Goal: Task Accomplishment & Management: Use online tool/utility

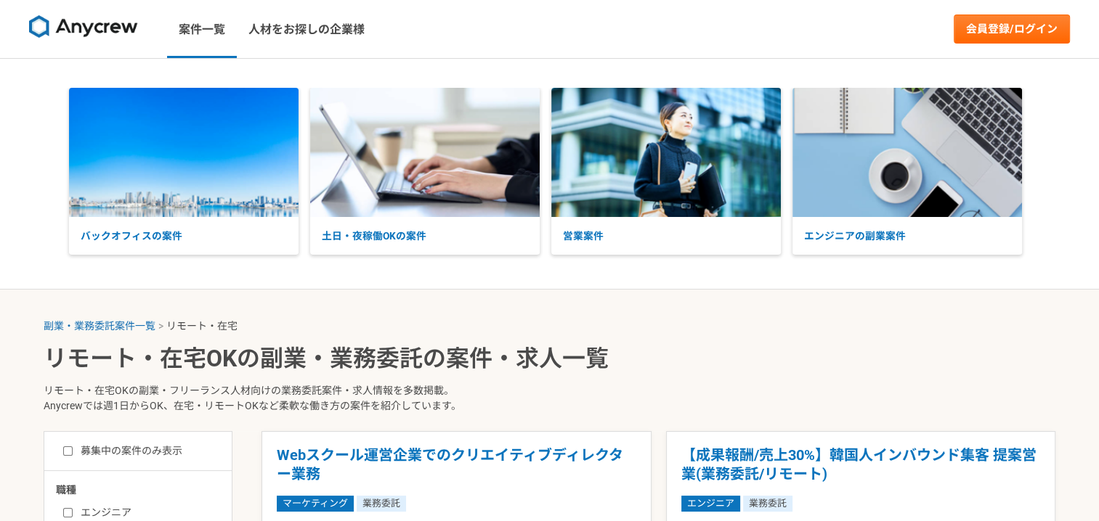
scroll to position [169, 0]
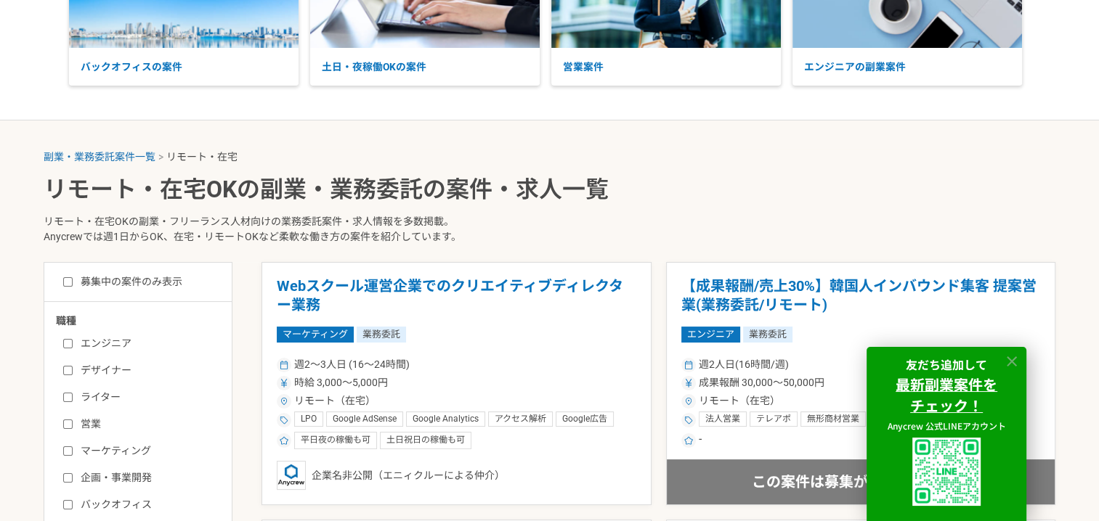
click at [1008, 358] on icon at bounding box center [1012, 362] width 17 height 17
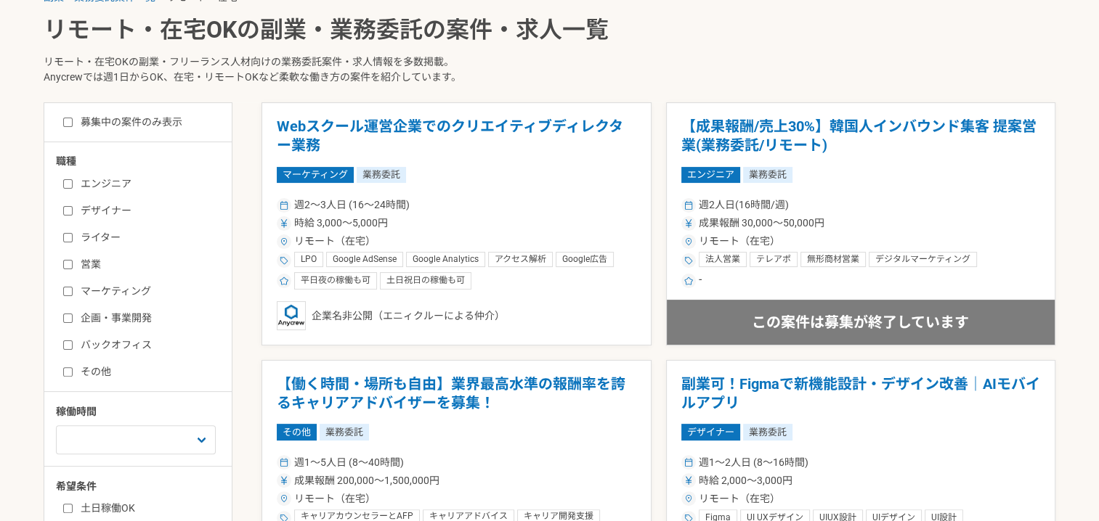
scroll to position [338, 0]
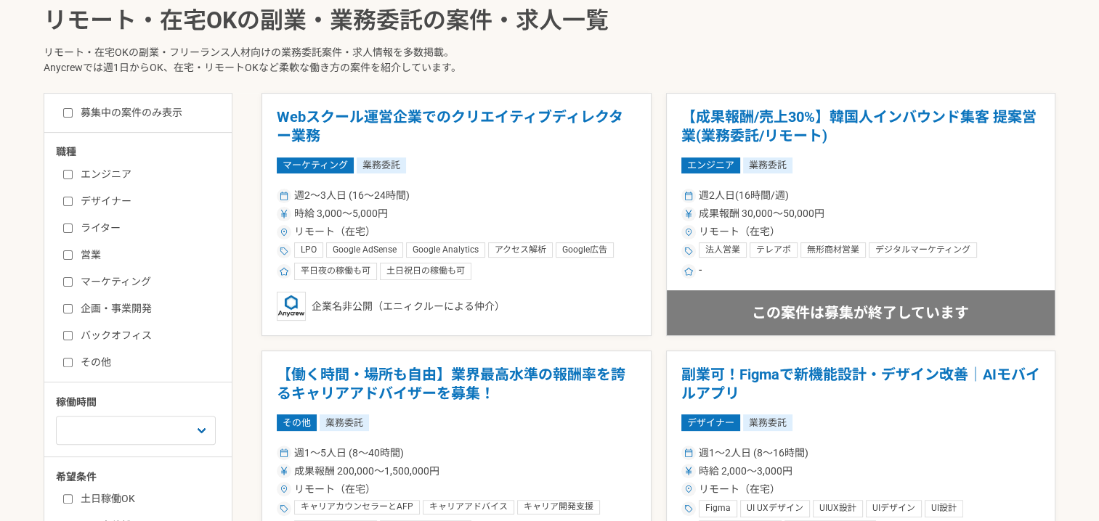
click at [67, 259] on label "営業" at bounding box center [146, 255] width 167 height 15
click at [67, 259] on input "営業" at bounding box center [67, 255] width 9 height 9
checkbox input "true"
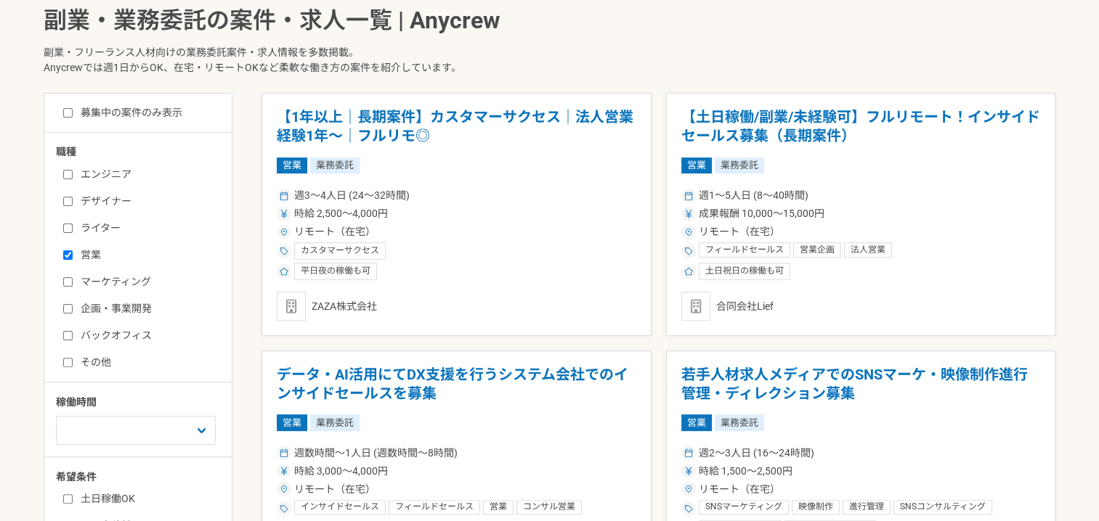
click at [66, 279] on input "マーケティング" at bounding box center [67, 281] width 9 height 9
checkbox input "true"
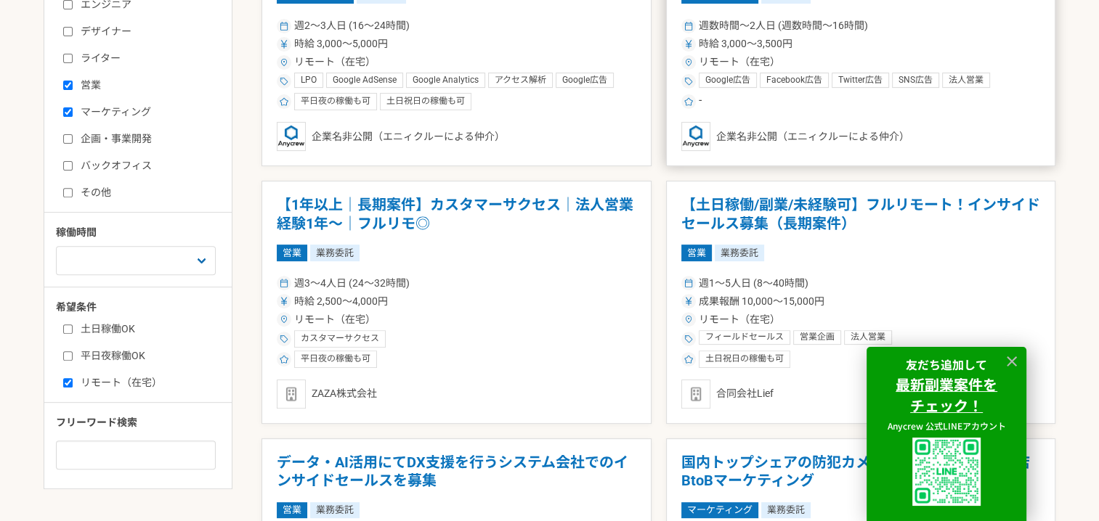
scroll to position [678, 0]
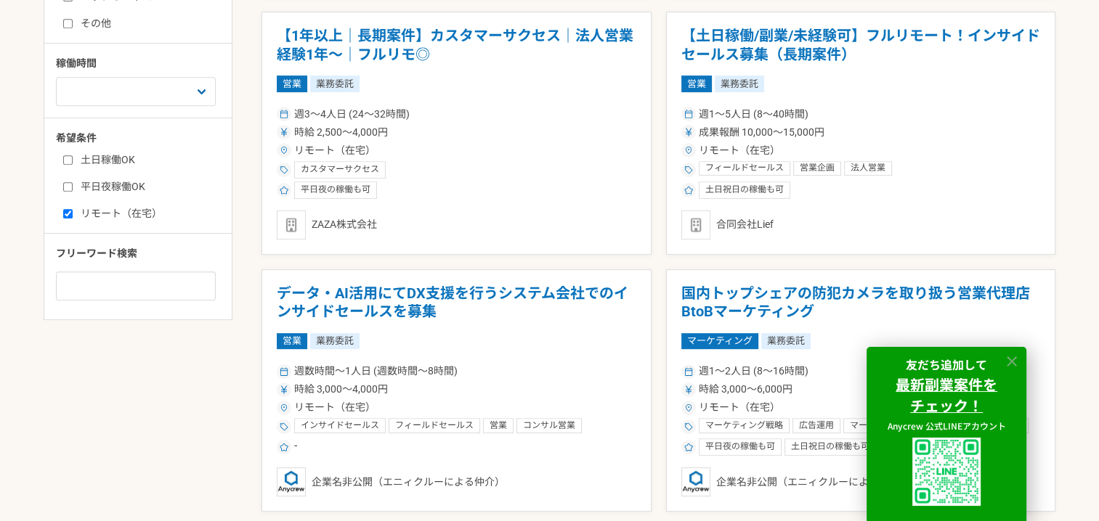
click at [1014, 360] on icon at bounding box center [1012, 362] width 17 height 17
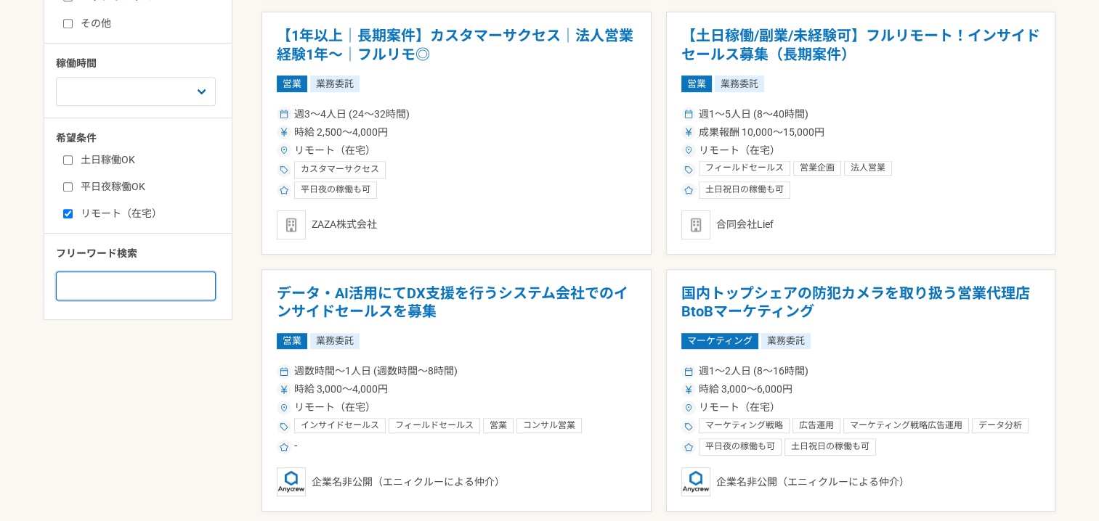
click at [155, 280] on input at bounding box center [136, 286] width 160 height 29
click at [73, 156] on label "土日稼働OK" at bounding box center [146, 160] width 167 height 15
click at [73, 156] on input "土日稼働OK" at bounding box center [67, 159] width 9 height 9
checkbox input "true"
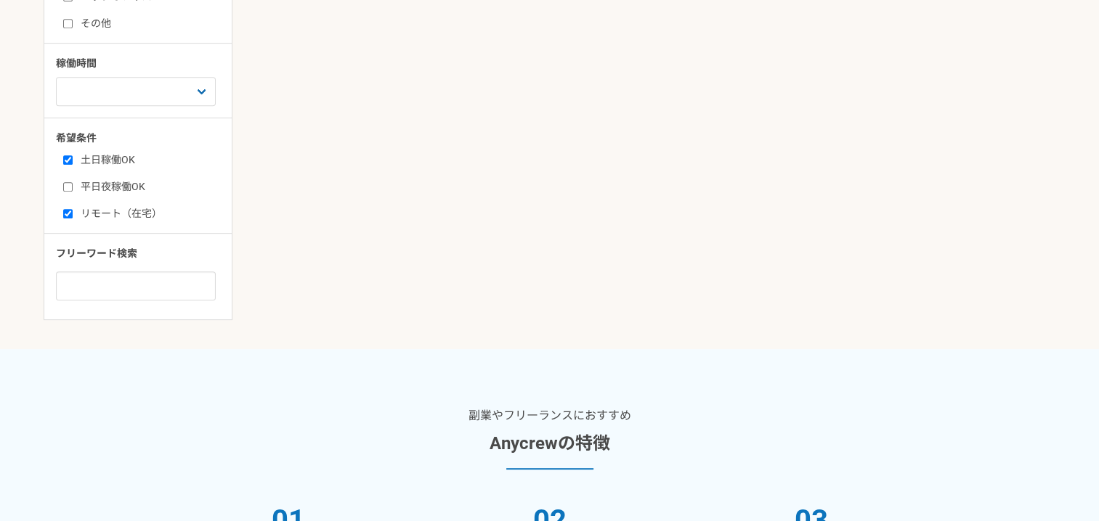
click at [70, 183] on input "平日夜稼働OK" at bounding box center [67, 186] width 9 height 9
checkbox input "true"
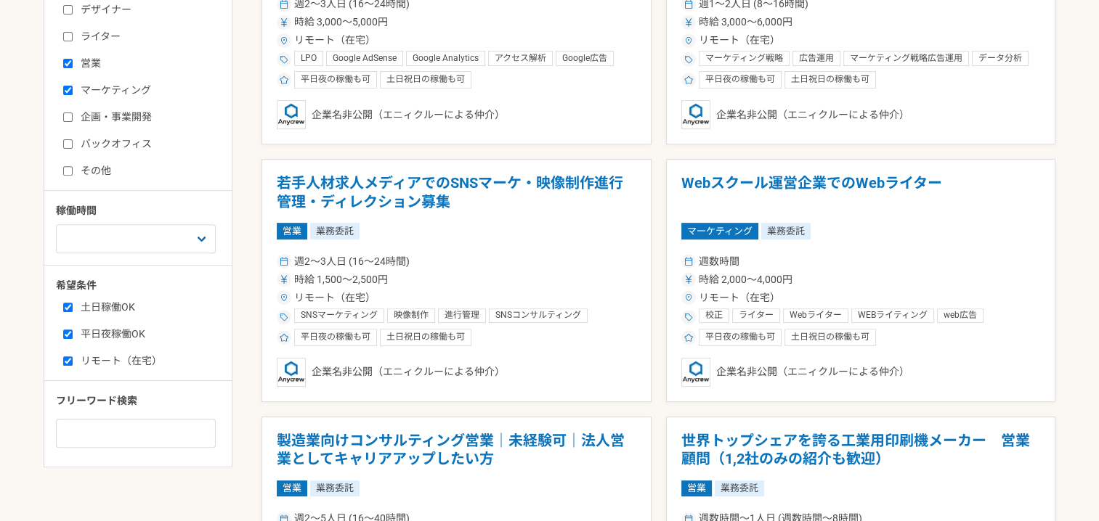
scroll to position [678, 0]
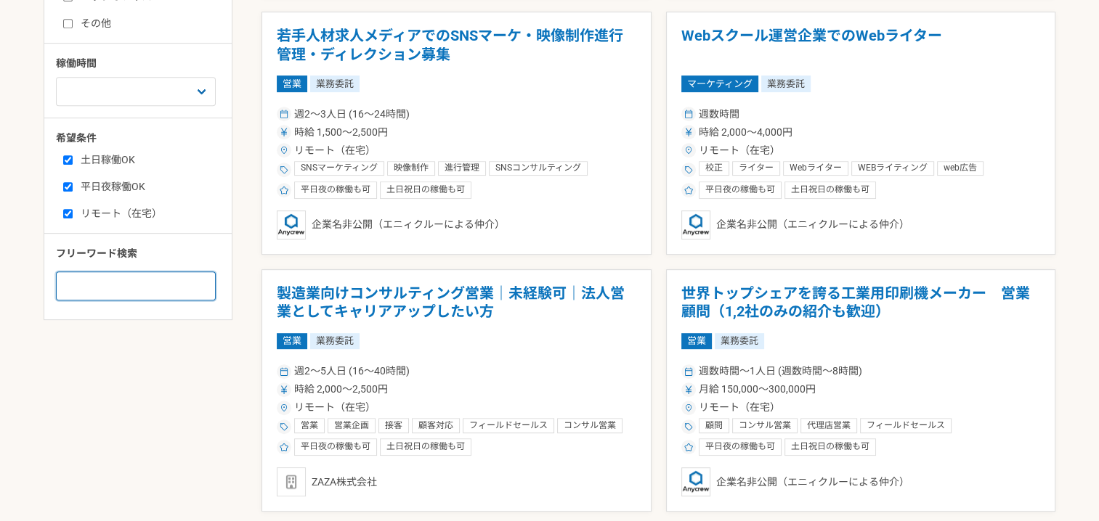
click at [113, 291] on input at bounding box center [136, 286] width 160 height 29
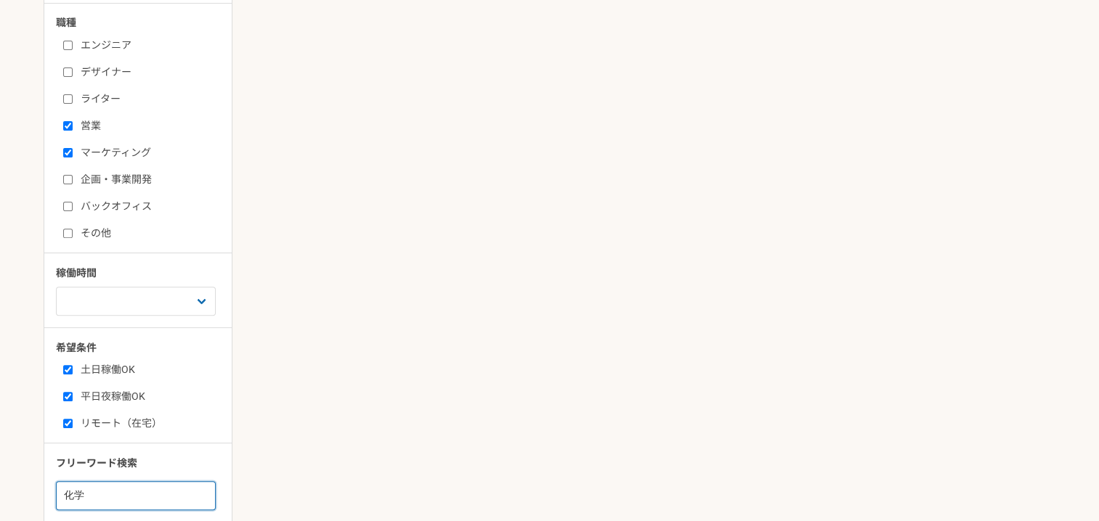
scroll to position [508, 0]
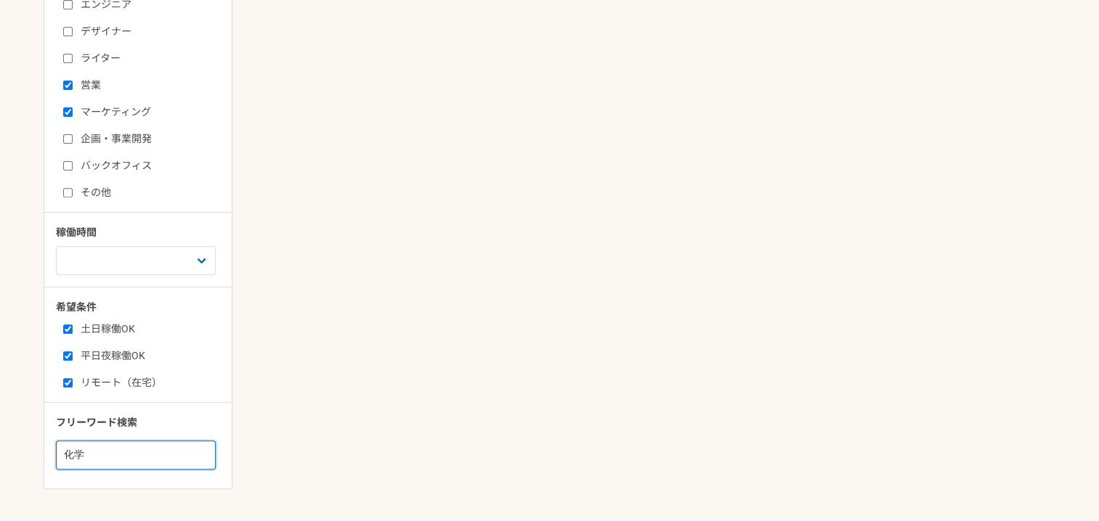
drag, startPoint x: 102, startPoint y: 447, endPoint x: 16, endPoint y: 451, distance: 85.8
click at [24, 451] on main "副業・業務委託案件一覧 副業・業務委託の案件・求人一覧 | Anycrew 副業・フリーランス人材向けの業務委託案件・求人情報を多数掲載。 Anycrewでは…" at bounding box center [549, 149] width 1099 height 737
type input "書"
type input "商社"
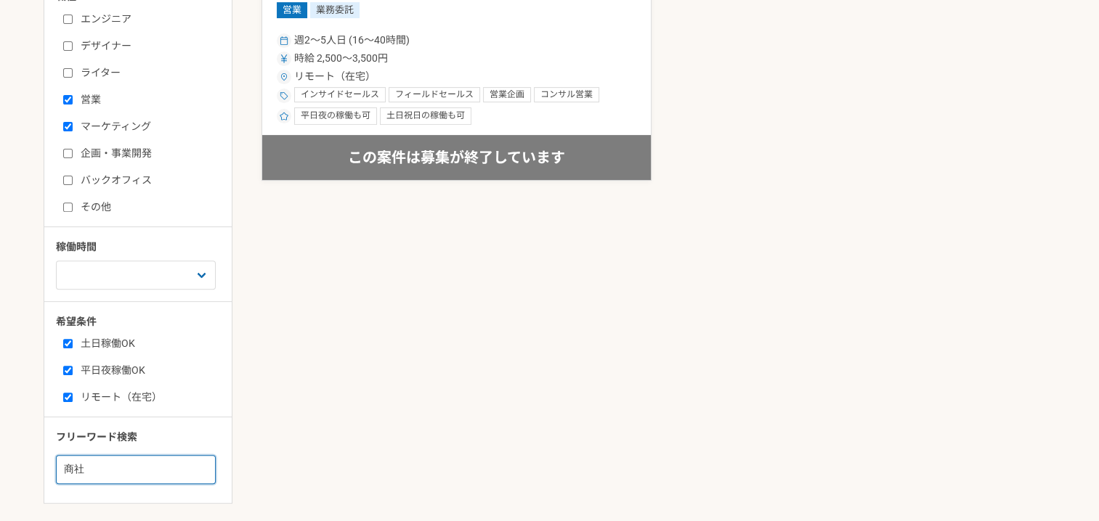
scroll to position [508, 0]
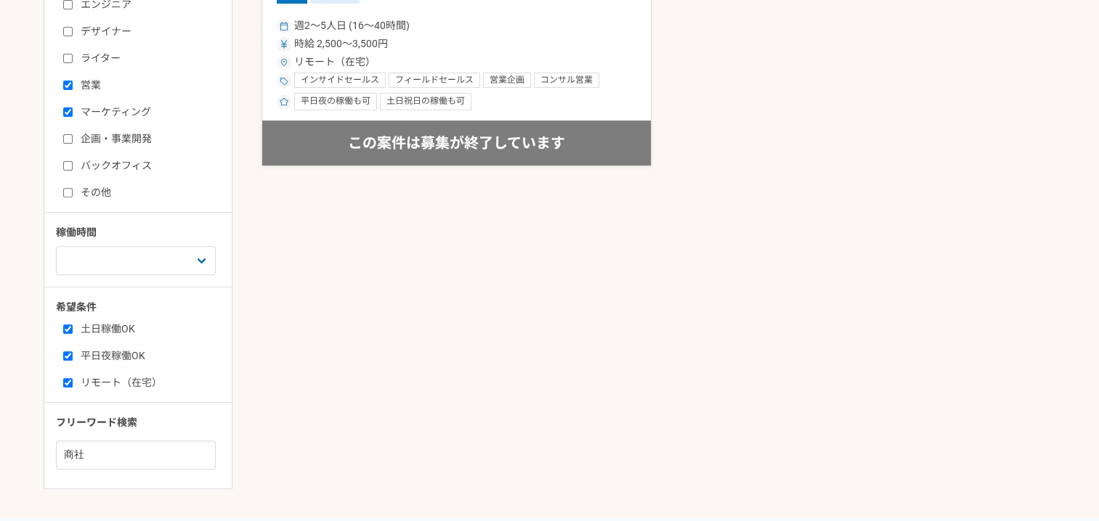
click at [70, 381] on input "リモート（在宅）" at bounding box center [67, 382] width 9 height 9
checkbox input "false"
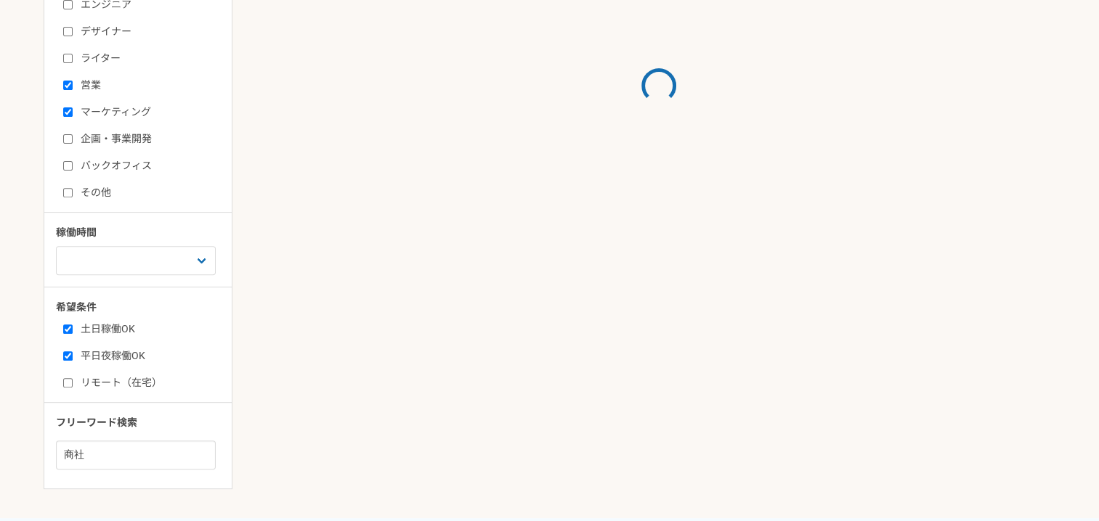
click at [64, 355] on input "平日夜稼働OK" at bounding box center [67, 356] width 9 height 9
checkbox input "false"
click at [69, 330] on input "土日稼働OK" at bounding box center [67, 329] width 9 height 9
checkbox input "false"
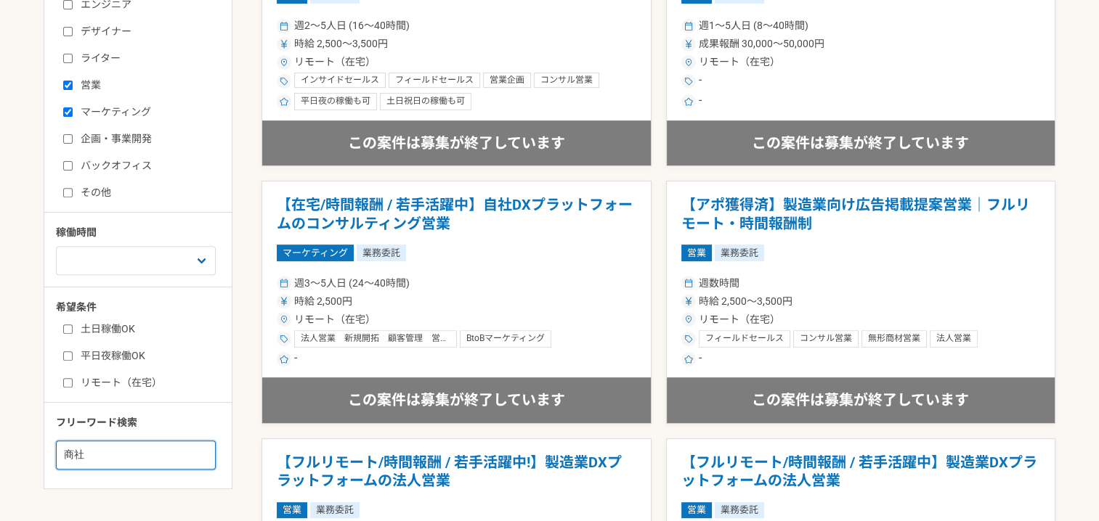
drag, startPoint x: 110, startPoint y: 451, endPoint x: 53, endPoint y: 453, distance: 57.4
click at [64, 449] on input "商社" at bounding box center [136, 455] width 160 height 29
type input "化学"
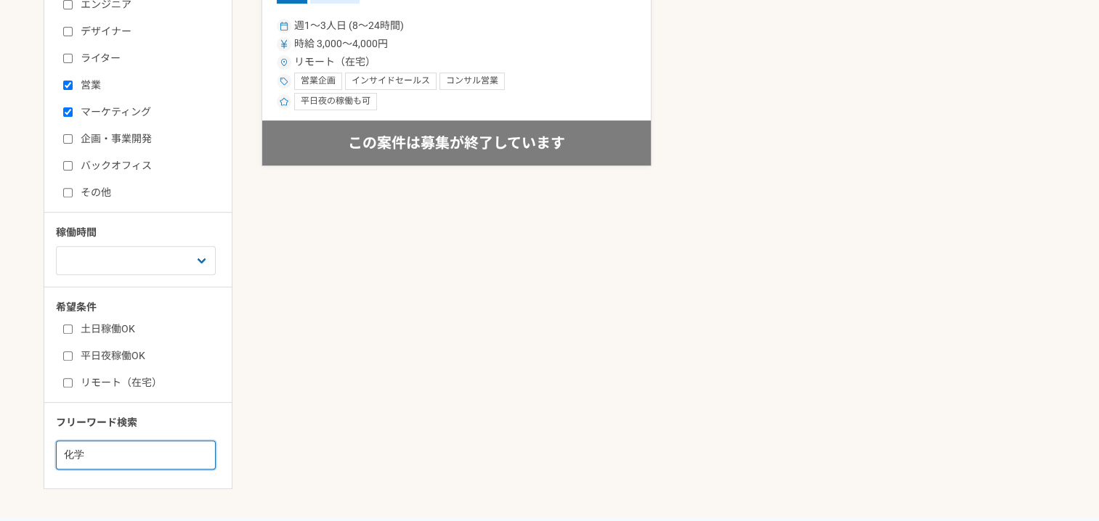
scroll to position [338, 0]
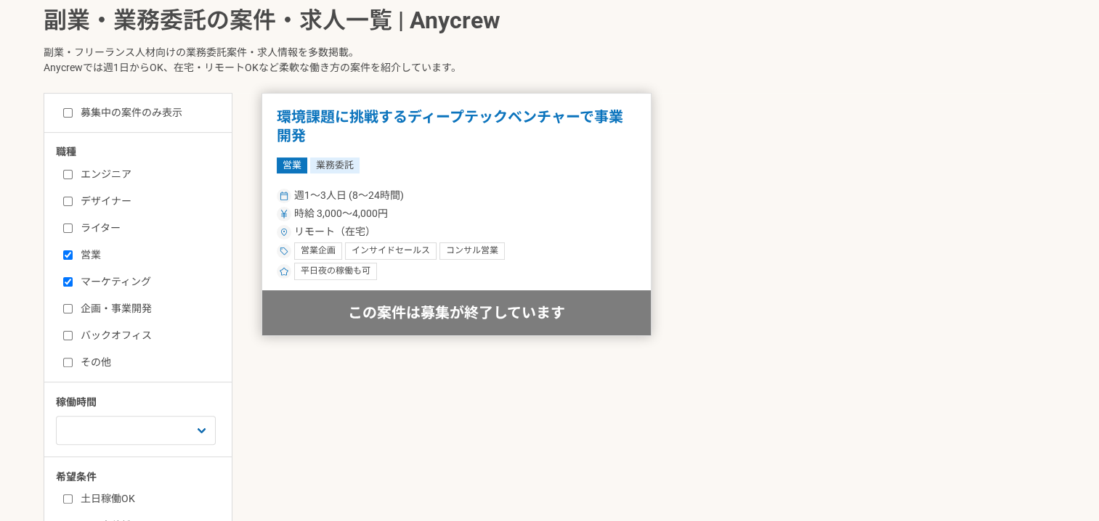
click at [481, 111] on h1 "環境課題に挑戦するディープテックベンチャーで事業開発" at bounding box center [457, 126] width 360 height 37
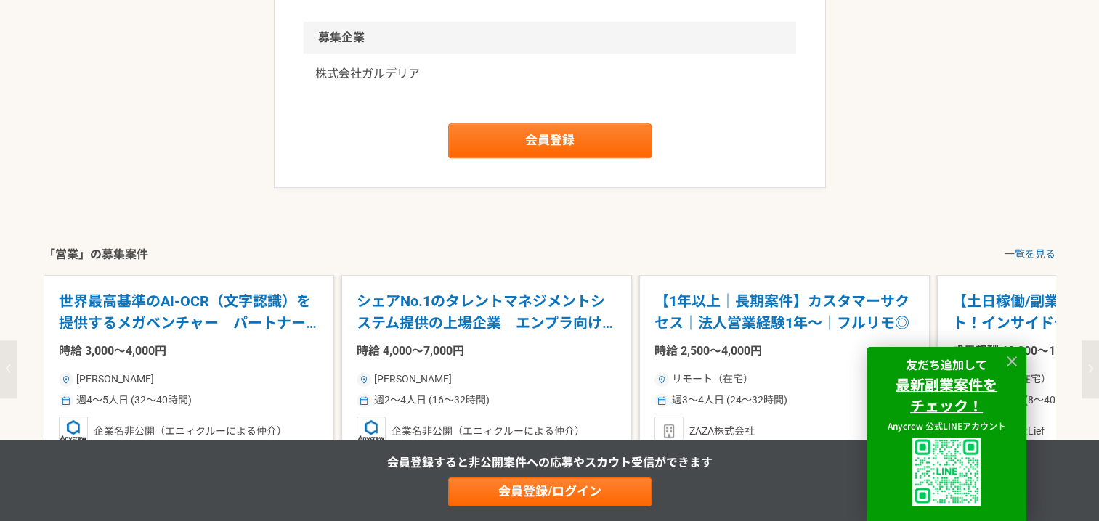
scroll to position [1355, 0]
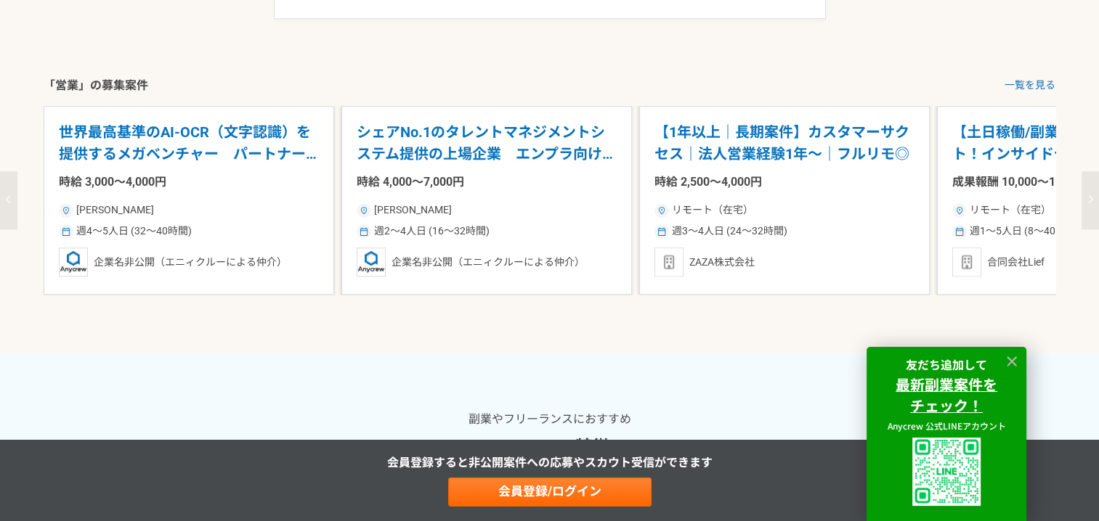
click at [544, 150] on p "シェアNo.1のタレントマネジメントシステム提供の上場企業　エンプラ向けセールス" at bounding box center [487, 143] width 260 height 44
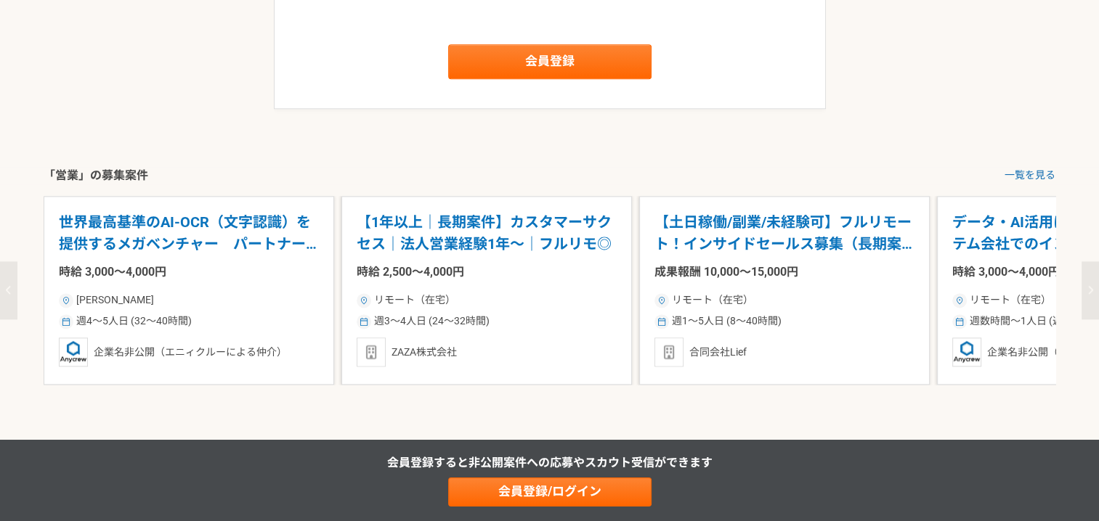
scroll to position [2034, 0]
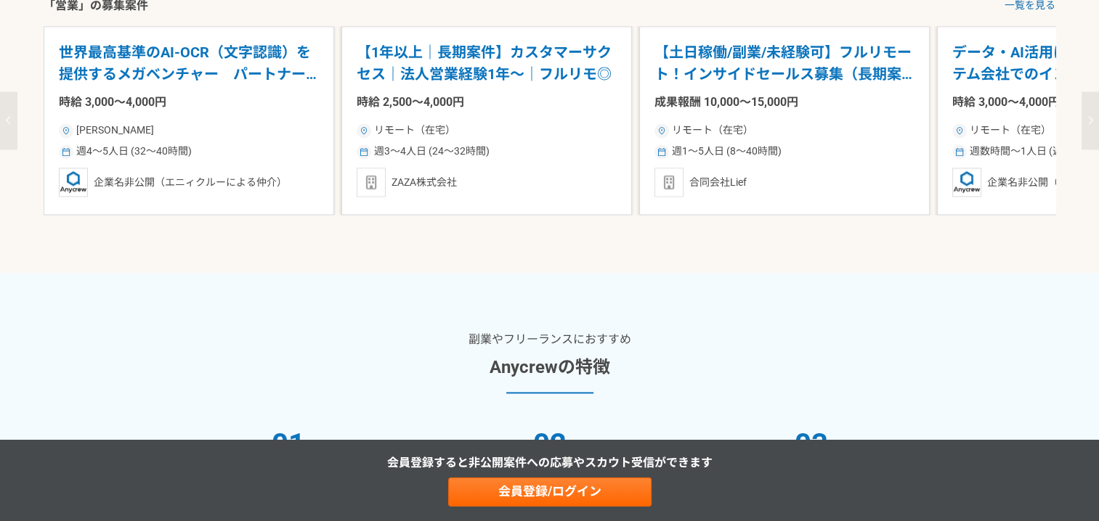
click at [1087, 125] on icon "button" at bounding box center [1090, 119] width 6 height 9
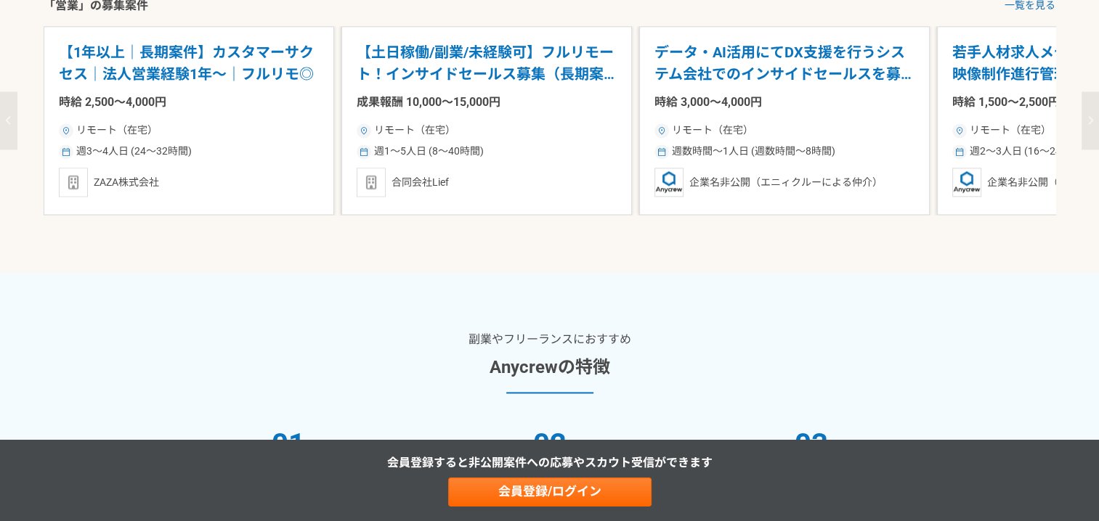
click at [1087, 125] on icon "button" at bounding box center [1090, 119] width 6 height 9
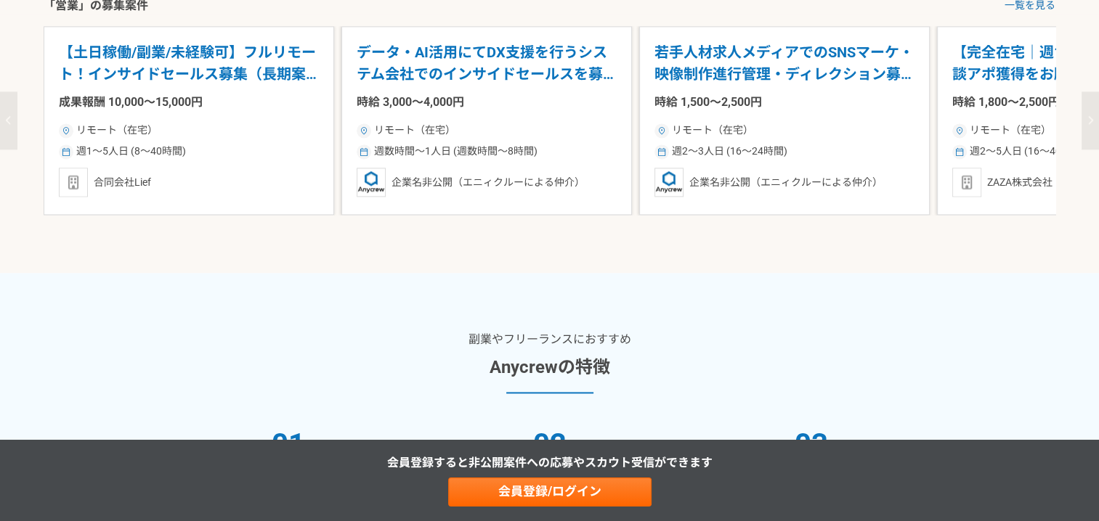
click at [1087, 125] on icon "button" at bounding box center [1090, 119] width 6 height 9
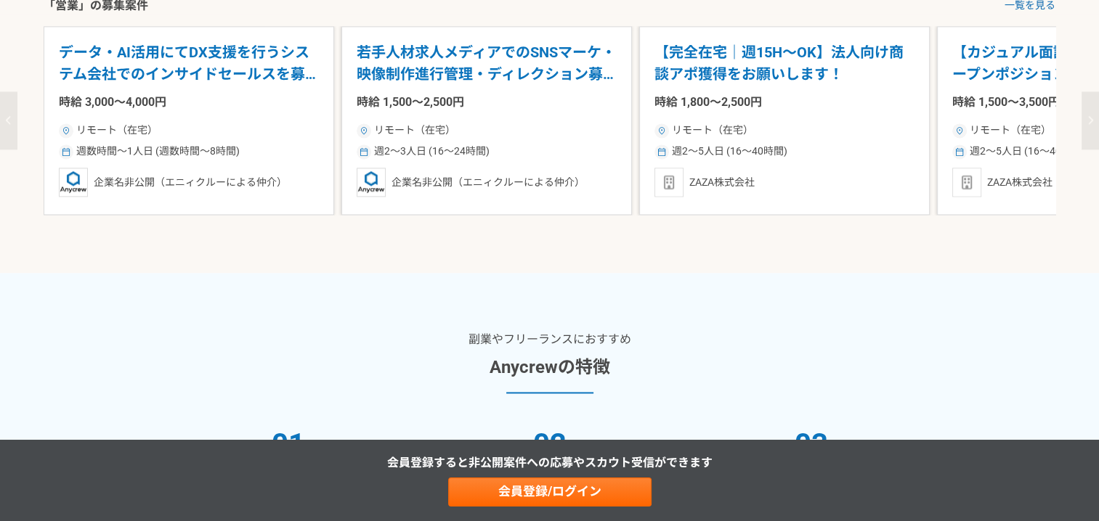
click at [1087, 125] on icon "button" at bounding box center [1090, 119] width 6 height 9
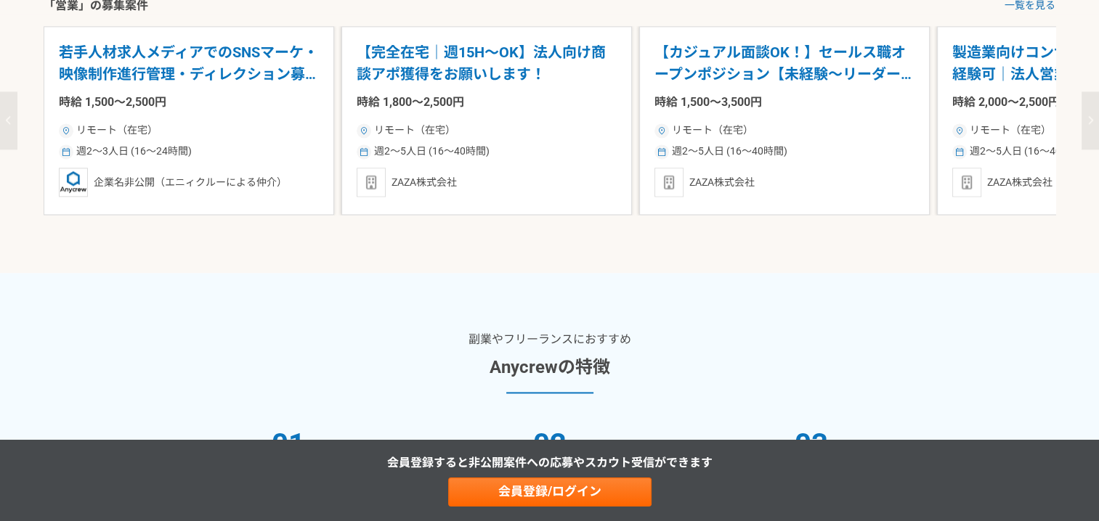
click at [1087, 125] on icon "button" at bounding box center [1090, 119] width 6 height 9
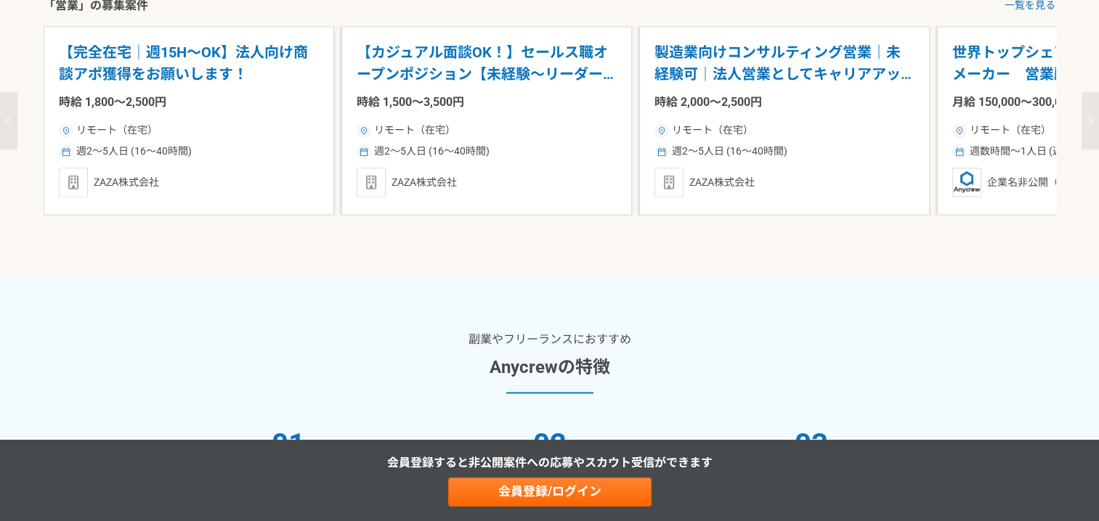
click at [1087, 125] on icon "button" at bounding box center [1090, 119] width 6 height 9
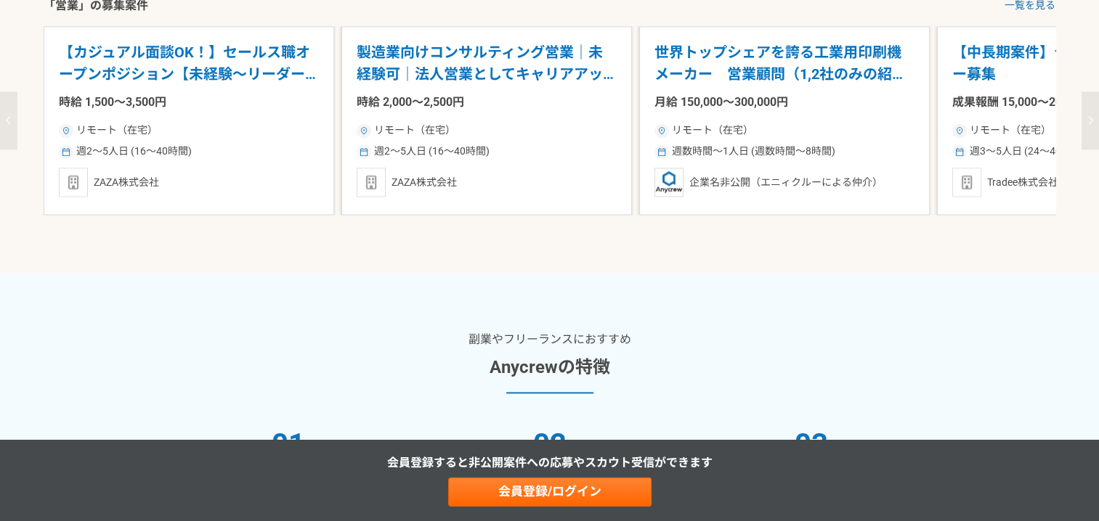
click at [1087, 125] on icon "button" at bounding box center [1090, 119] width 6 height 9
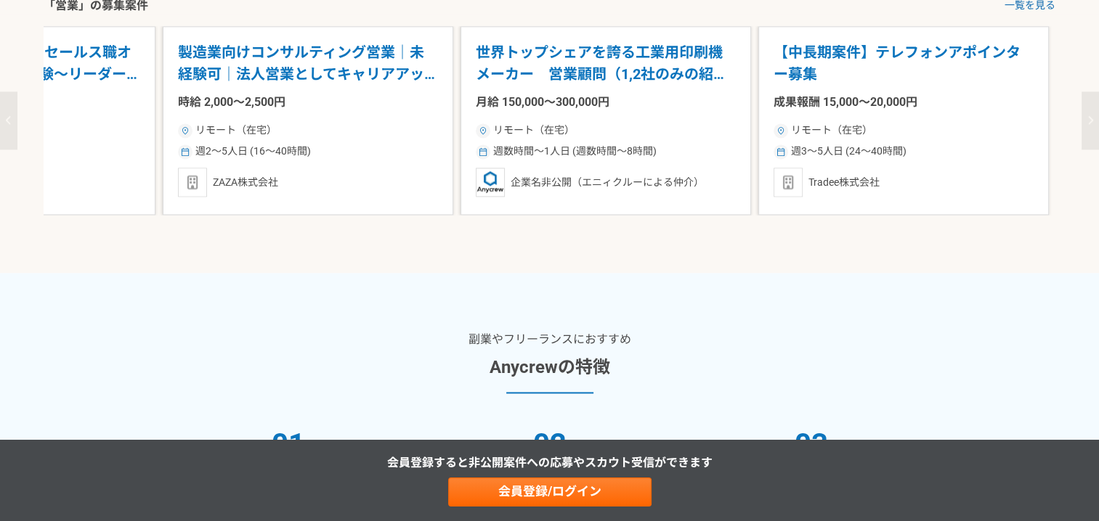
click at [1087, 125] on icon "button" at bounding box center [1090, 119] width 6 height 9
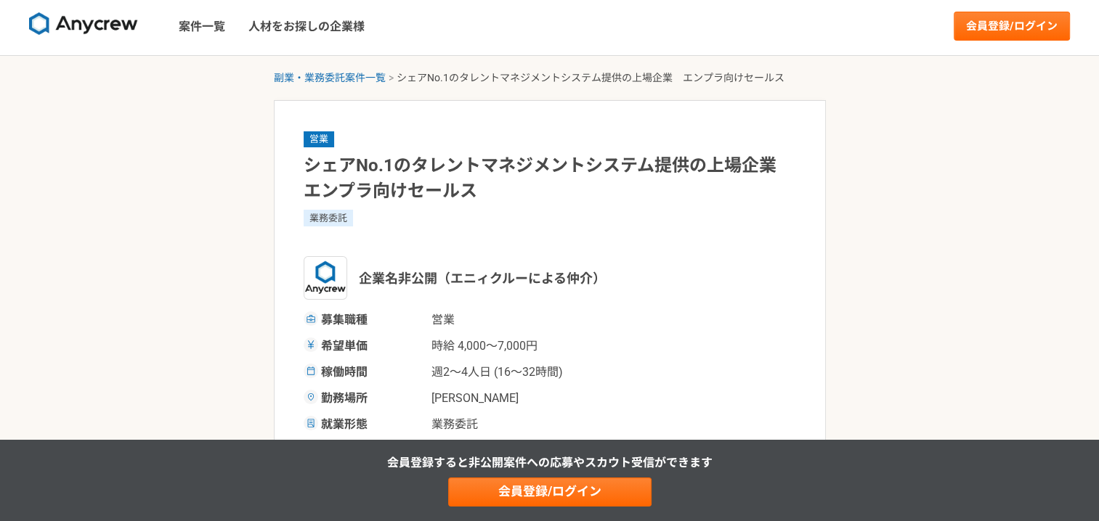
scroll to position [0, 0]
